Goal: Transaction & Acquisition: Obtain resource

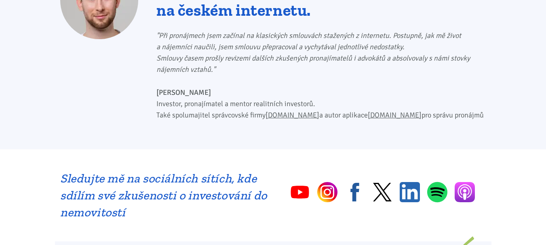
scroll to position [530, 0]
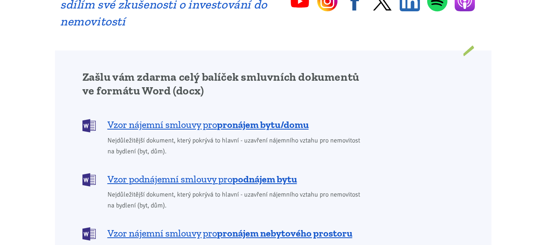
scroll to position [632, 0]
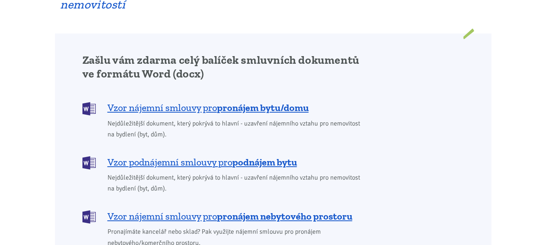
drag, startPoint x: 0, startPoint y: 0, endPoint x: 543, endPoint y: 90, distance: 550.1
click at [290, 102] on b "pronájem bytu/domu" at bounding box center [263, 108] width 92 height 12
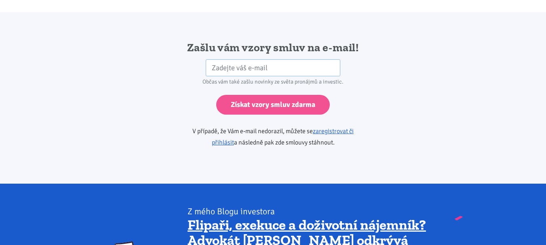
scroll to position [1351, 0]
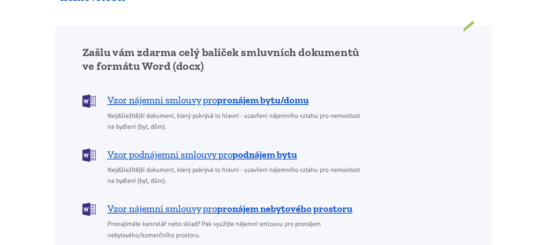
scroll to position [632, 0]
